Goal: Task Accomplishment & Management: Complete application form

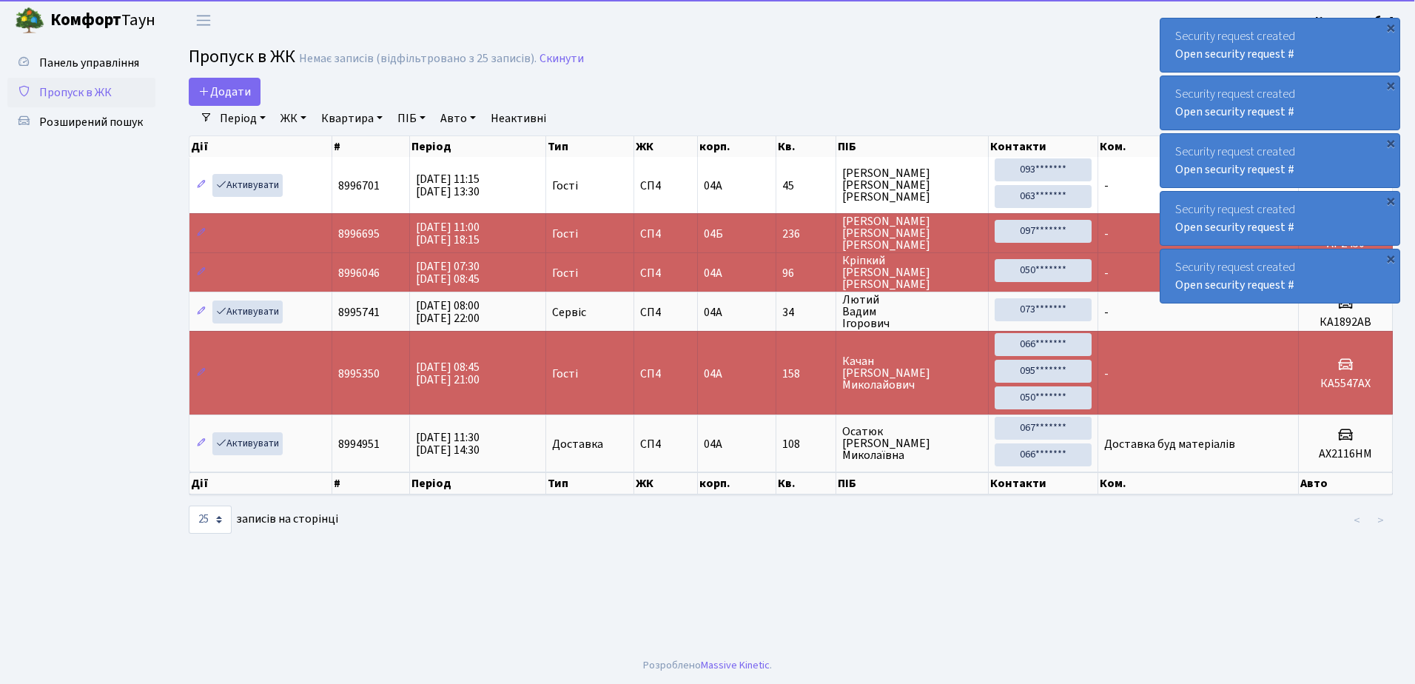
select select "25"
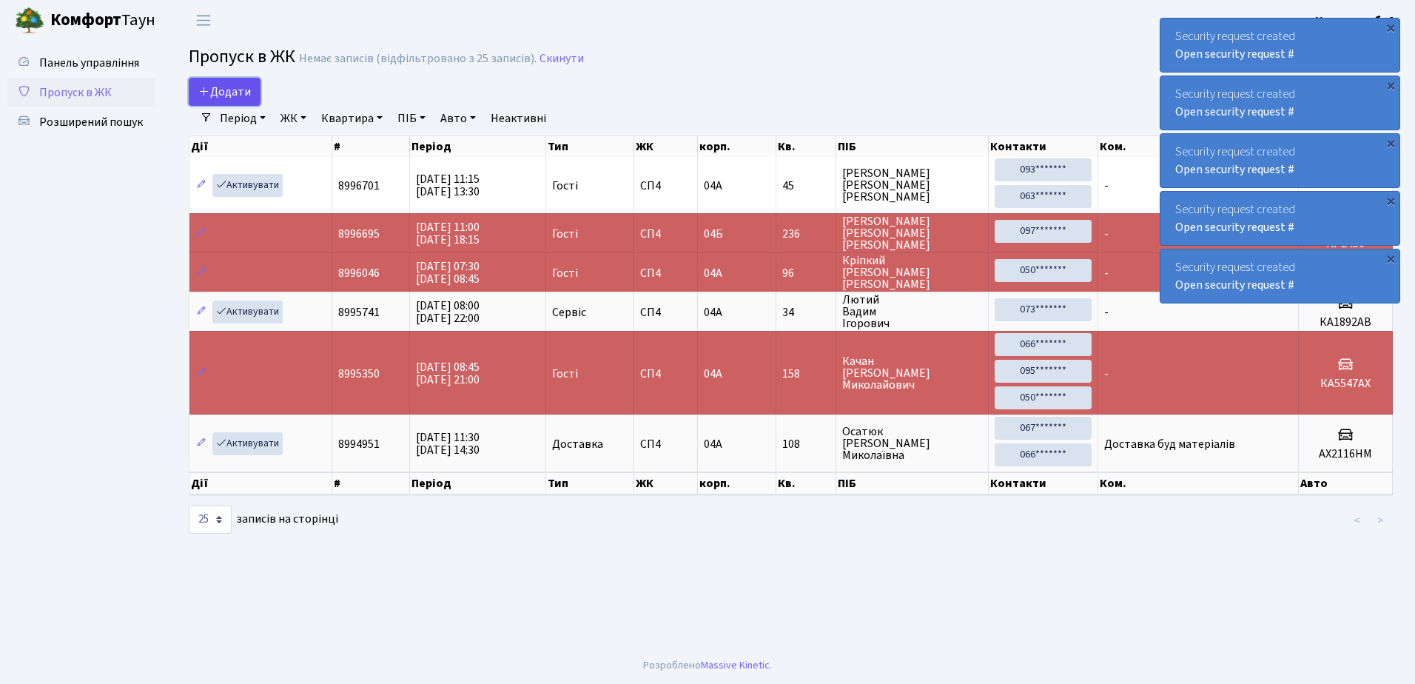
click at [252, 95] on link "Додати" at bounding box center [225, 92] width 72 height 28
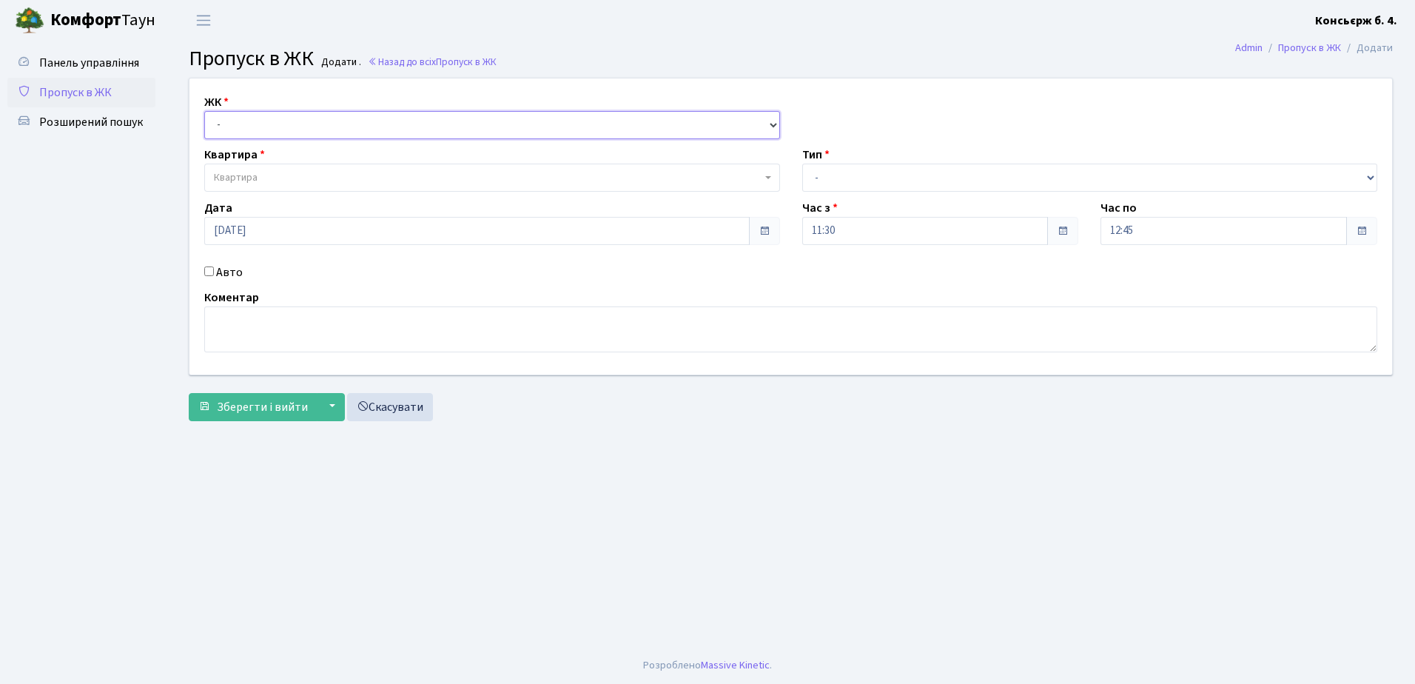
click at [268, 123] on select "- [STREET_ADDRESS]" at bounding box center [492, 125] width 576 height 28
select select "325"
click at [204, 111] on select "- [STREET_ADDRESS]" at bounding box center [492, 125] width 576 height 28
select select
click at [332, 129] on select "- СП4, Столичне шосе, 5" at bounding box center [492, 125] width 576 height 28
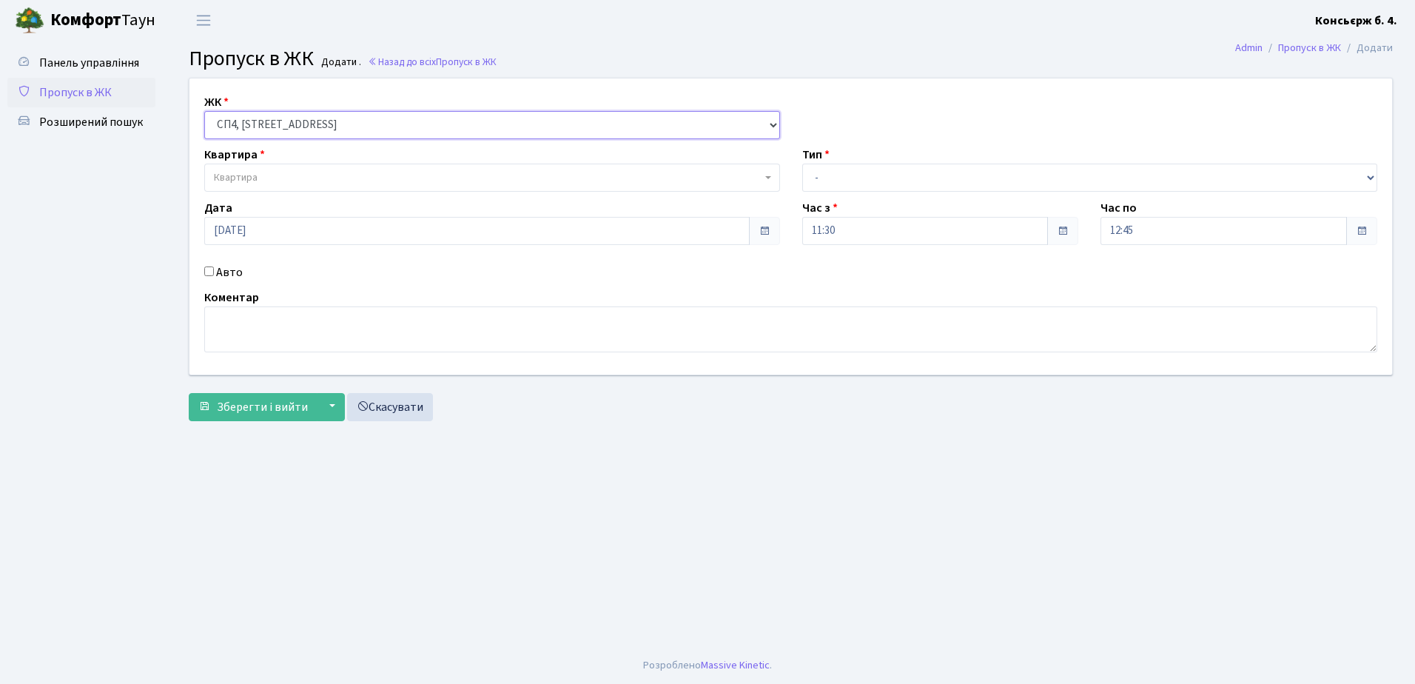
click at [204, 111] on select "- СП4, Столичне шосе, 5" at bounding box center [492, 125] width 576 height 28
click at [289, 194] on div "ЖК - СП4, Столичне шосе, 5 Квартира Квартира Тип - Доставка Таксі Гості Сервіс …" at bounding box center [790, 226] width 1225 height 296
click at [289, 184] on span "Квартира" at bounding box center [488, 177] width 548 height 15
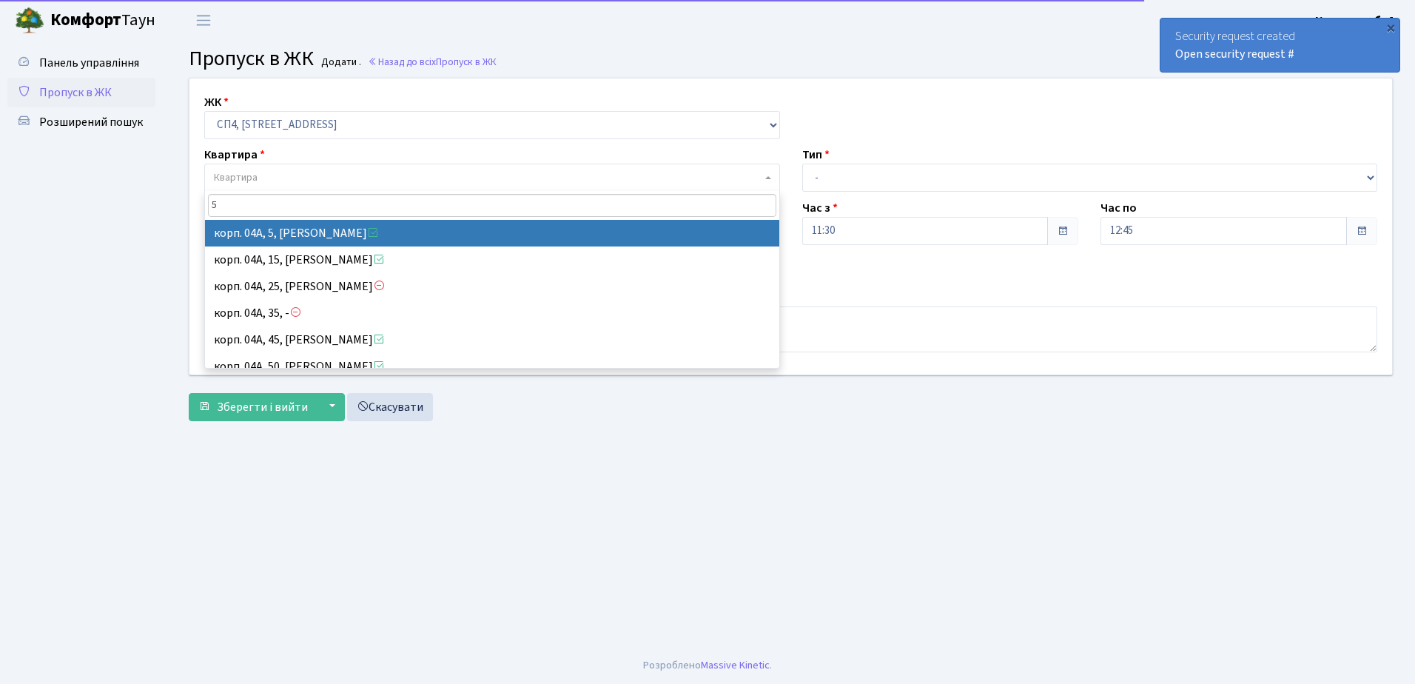
type input "5"
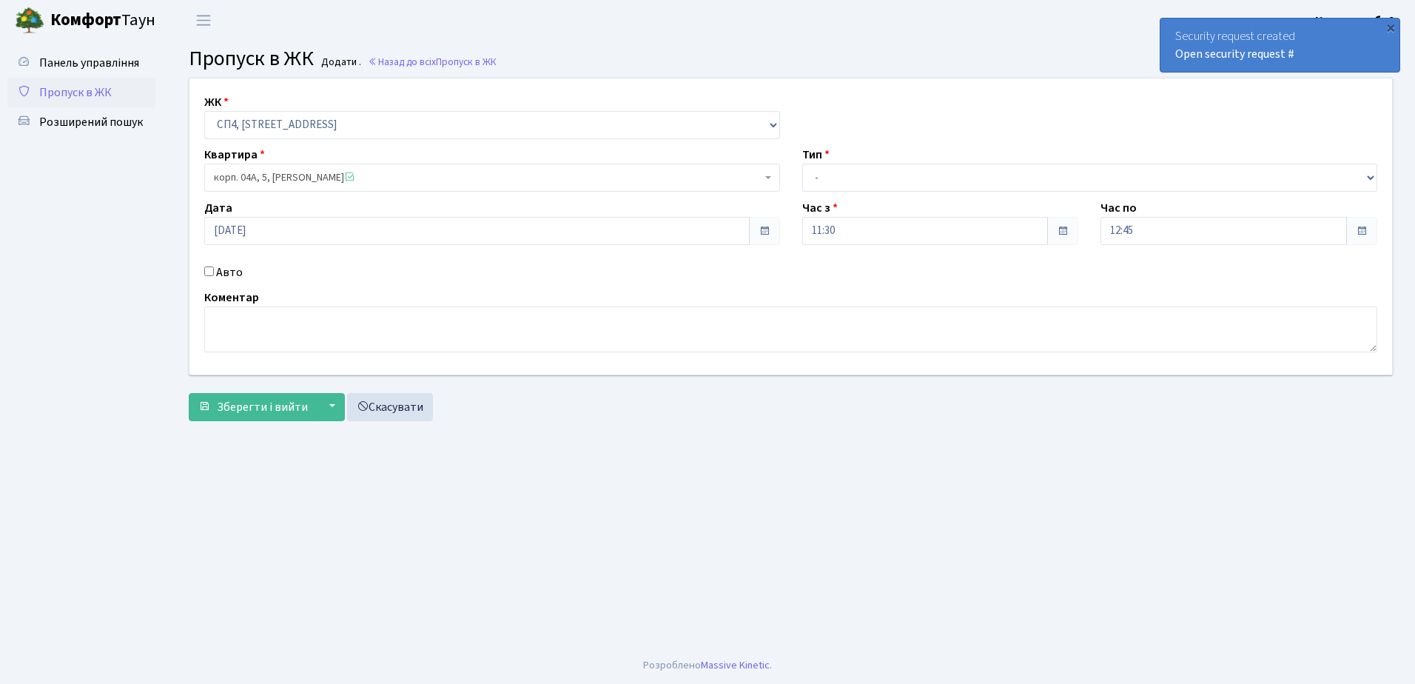
select select "21033"
drag, startPoint x: 833, startPoint y: 181, endPoint x: 833, endPoint y: 190, distance: 9.7
click at [833, 181] on select "- Доставка Таксі Гості Сервіс" at bounding box center [1090, 178] width 576 height 28
select select "18"
click at [802, 164] on select "- Доставка Таксі Гості Сервіс" at bounding box center [1090, 178] width 576 height 28
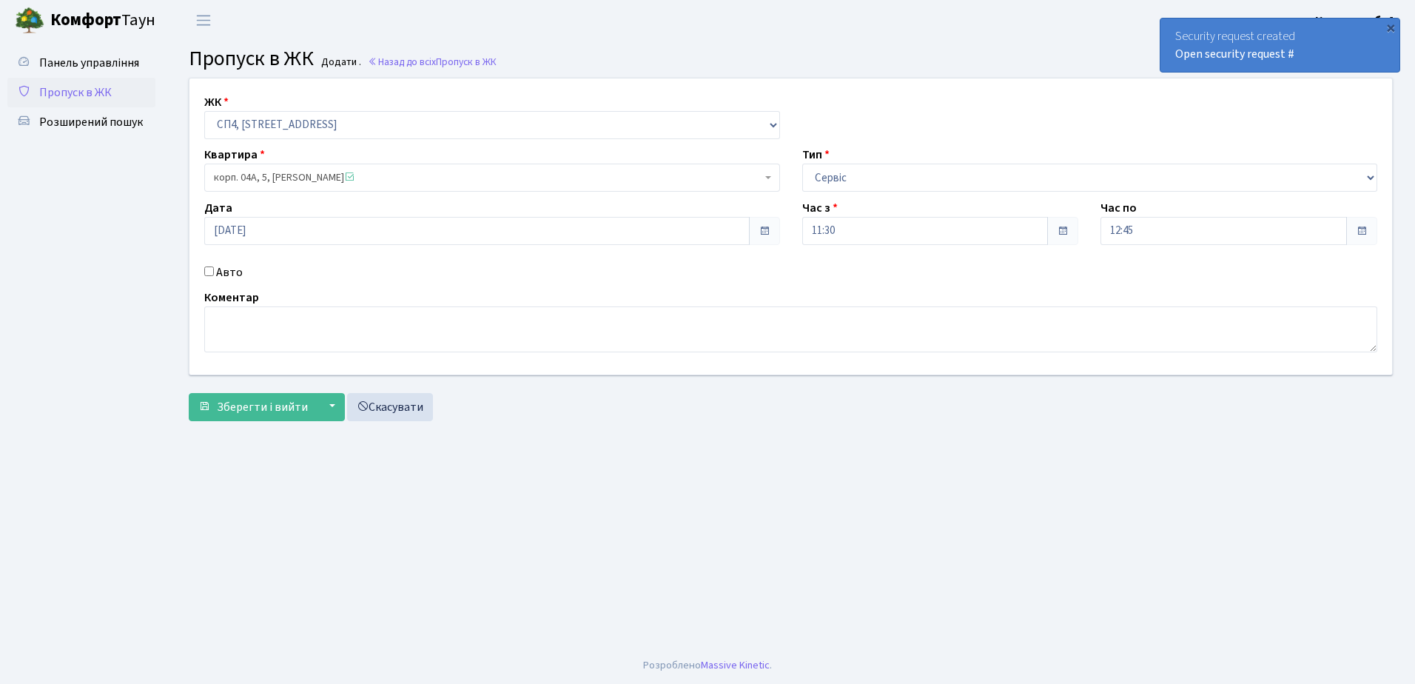
click at [207, 272] on input "Авто" at bounding box center [209, 271] width 10 height 10
checkbox input "true"
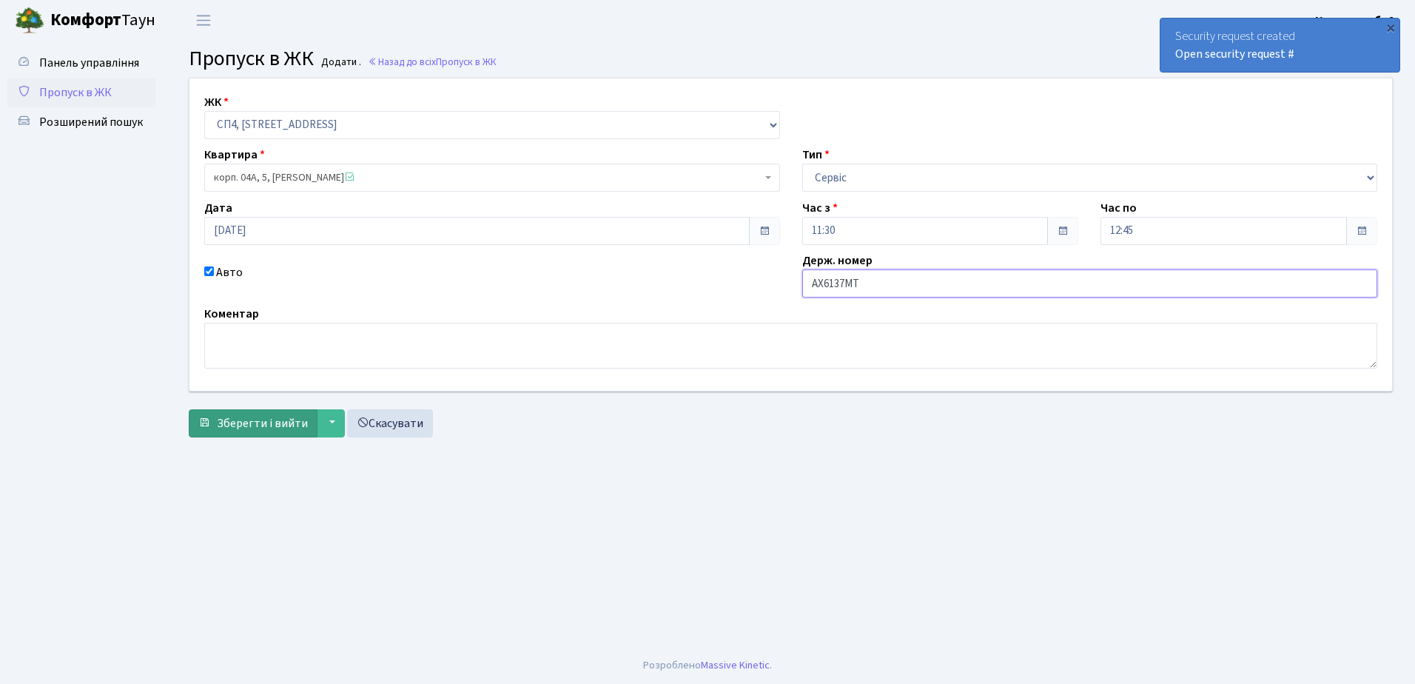
type input "AX6137MT"
click at [255, 429] on span "Зберегти і вийти" at bounding box center [262, 423] width 91 height 16
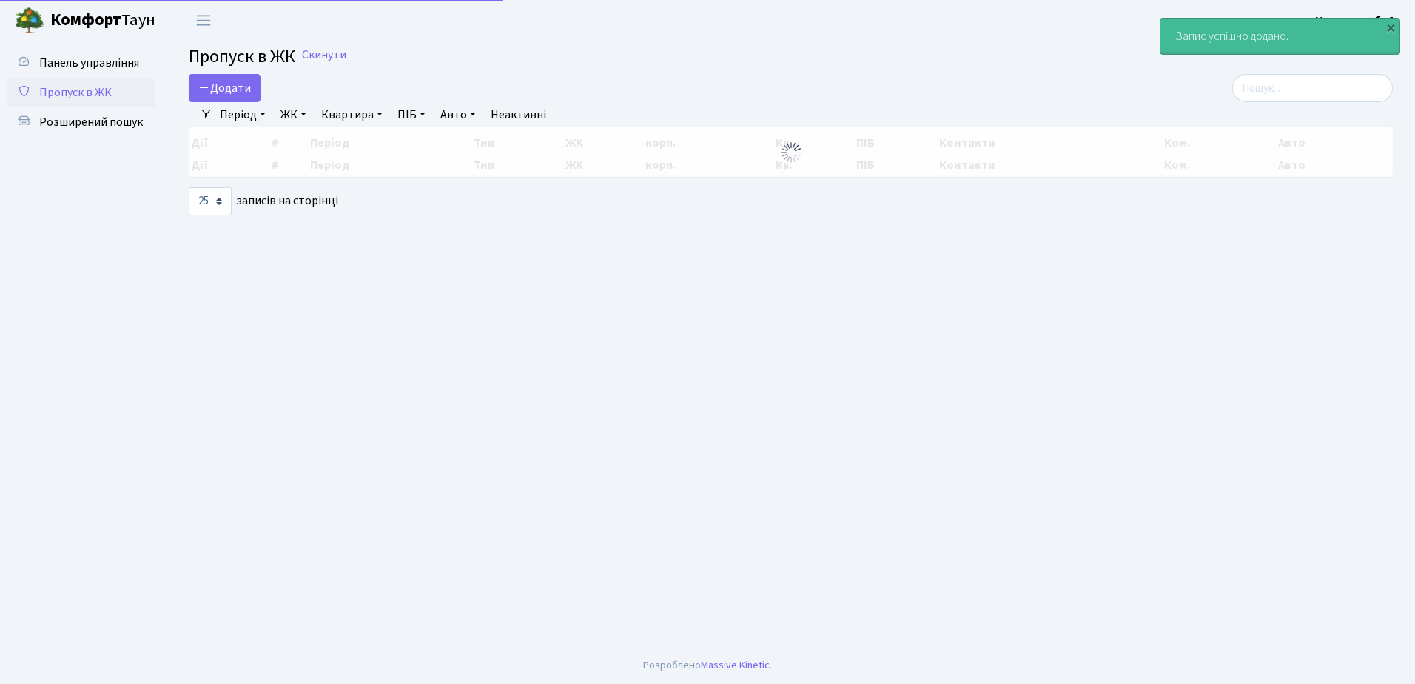
select select "25"
